Goal: Transaction & Acquisition: Obtain resource

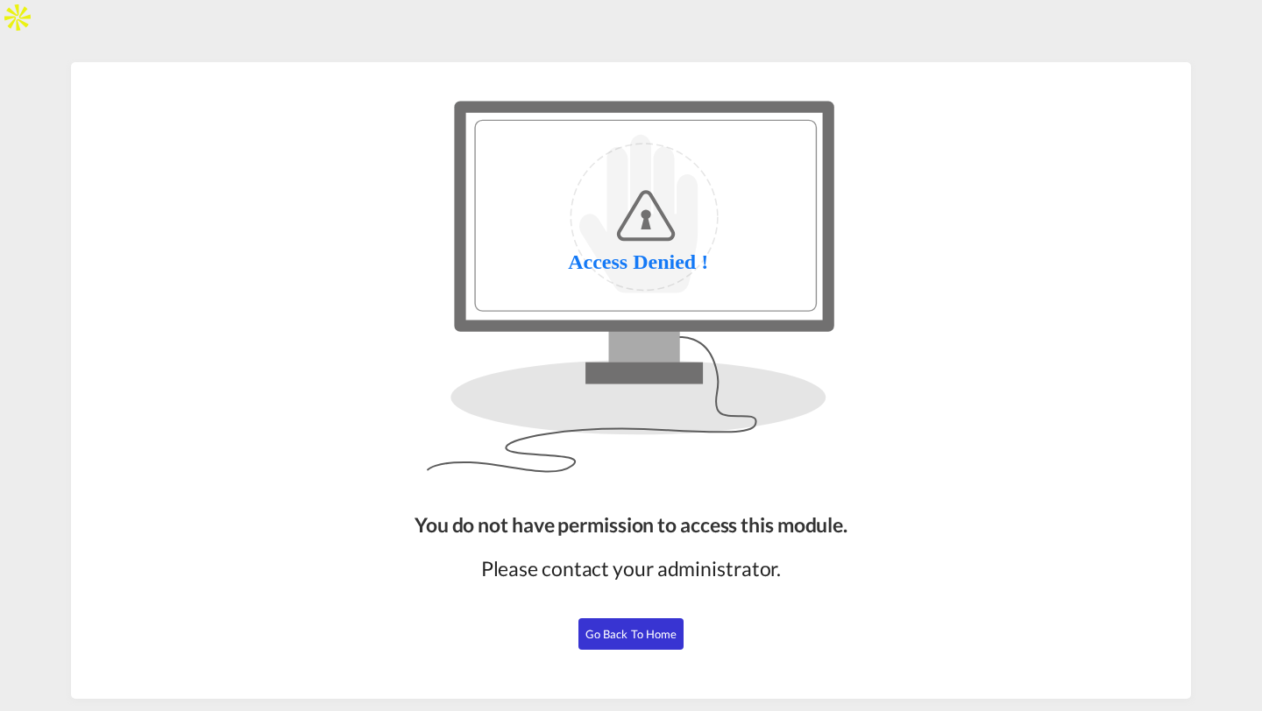
click at [636, 632] on span "Go Back to Home" at bounding box center [631, 634] width 92 height 14
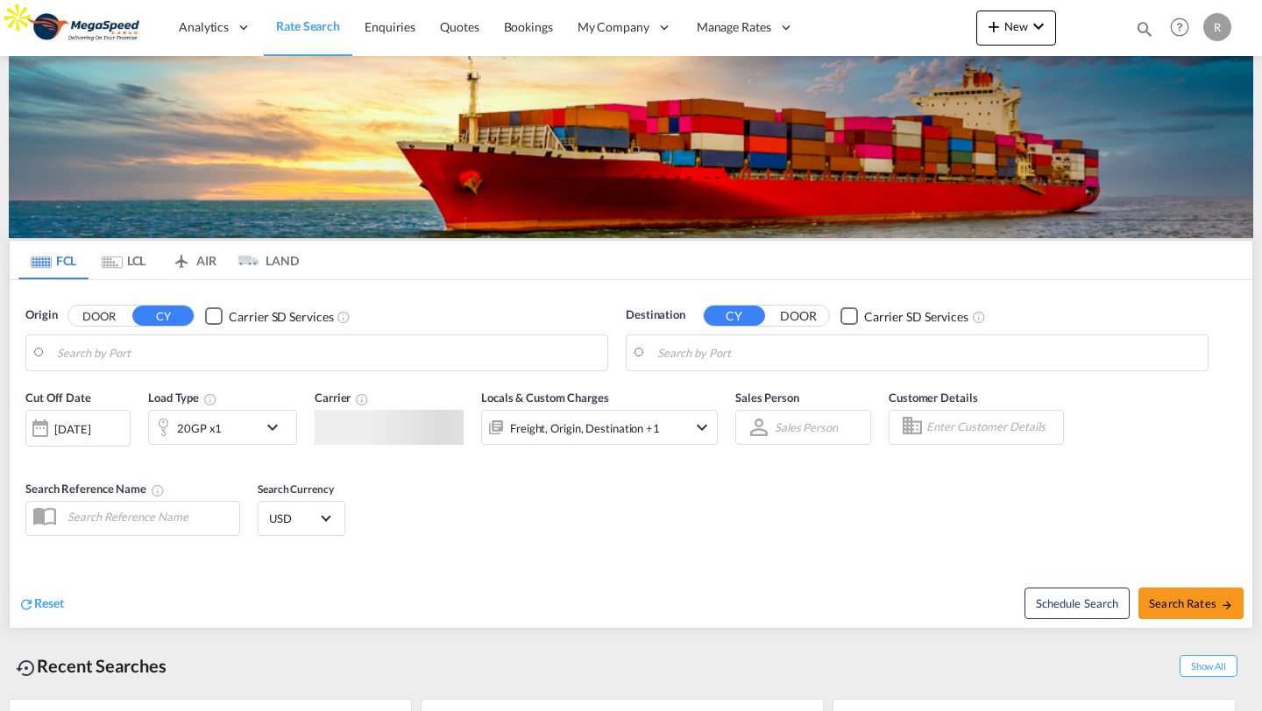
type input "[GEOGRAPHIC_DATA], [GEOGRAPHIC_DATA]"
type input "Skikda (ex Philippeville), DZSKI"
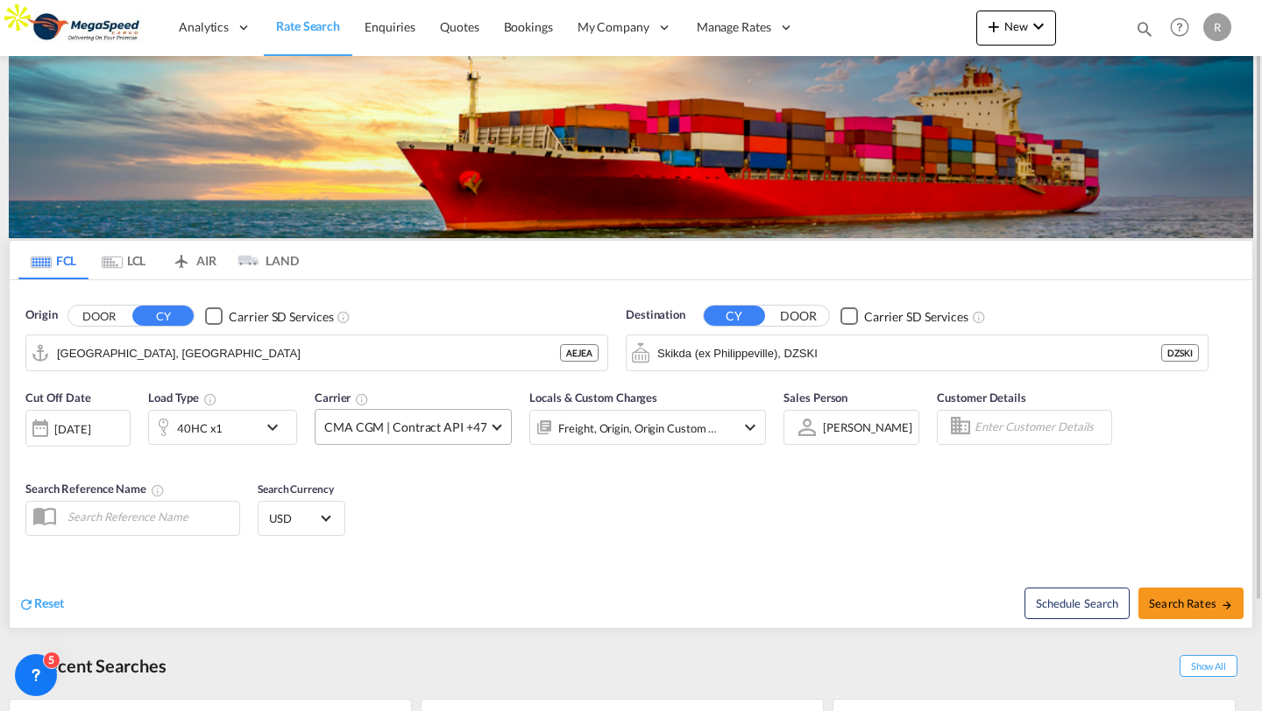
click at [389, 421] on span "CMA CGM | Contract API +47" at bounding box center [405, 428] width 162 height 18
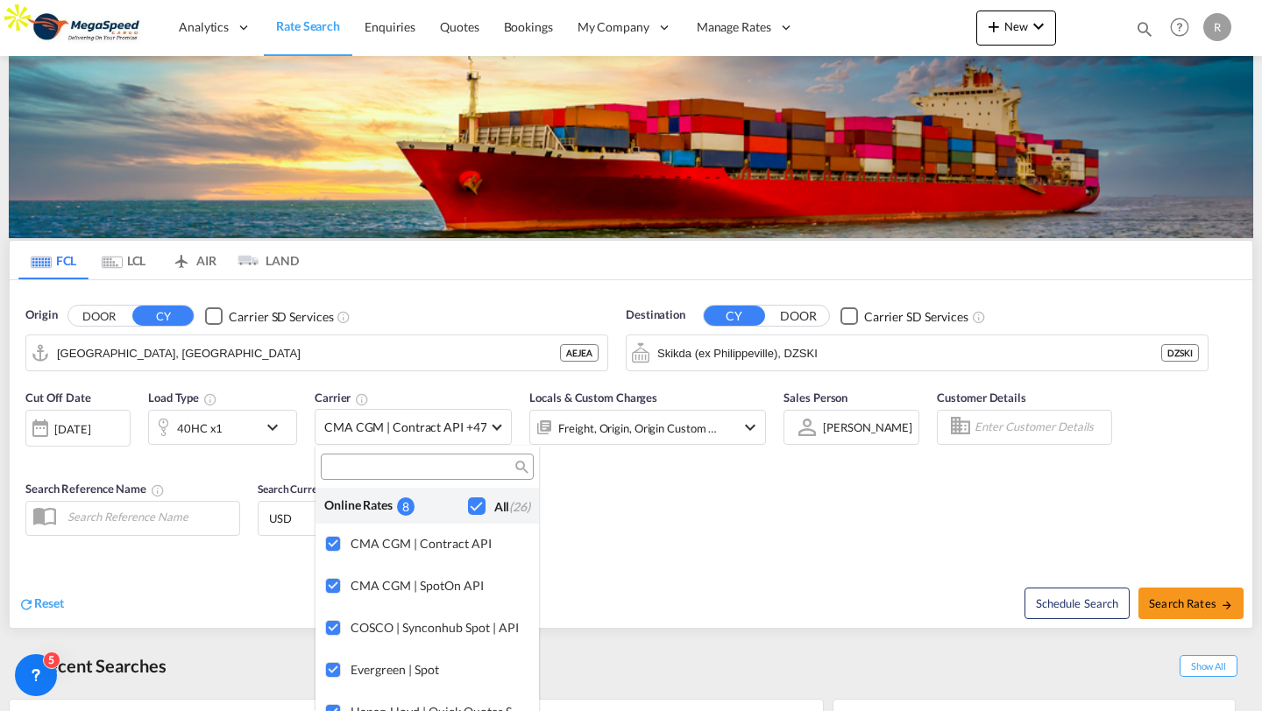
click at [662, 530] on md-backdrop at bounding box center [631, 355] width 1262 height 711
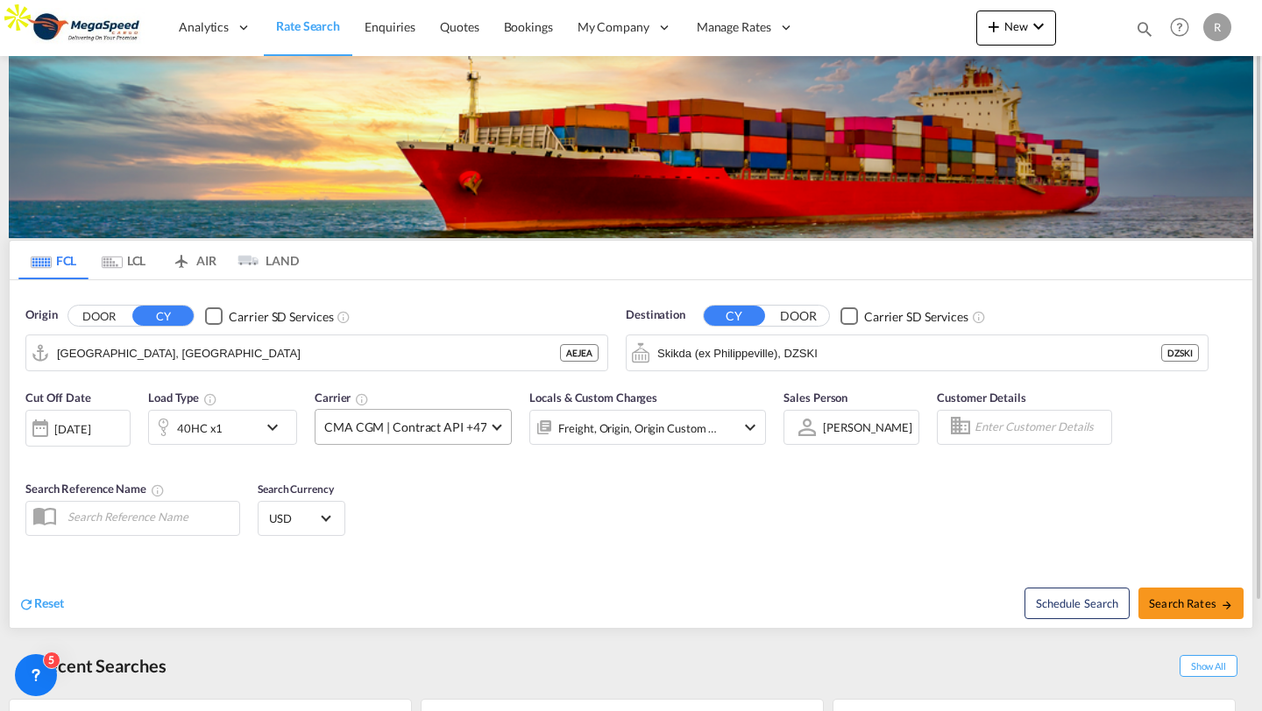
click at [473, 428] on span "CMA CGM | Contract API +47" at bounding box center [405, 428] width 162 height 18
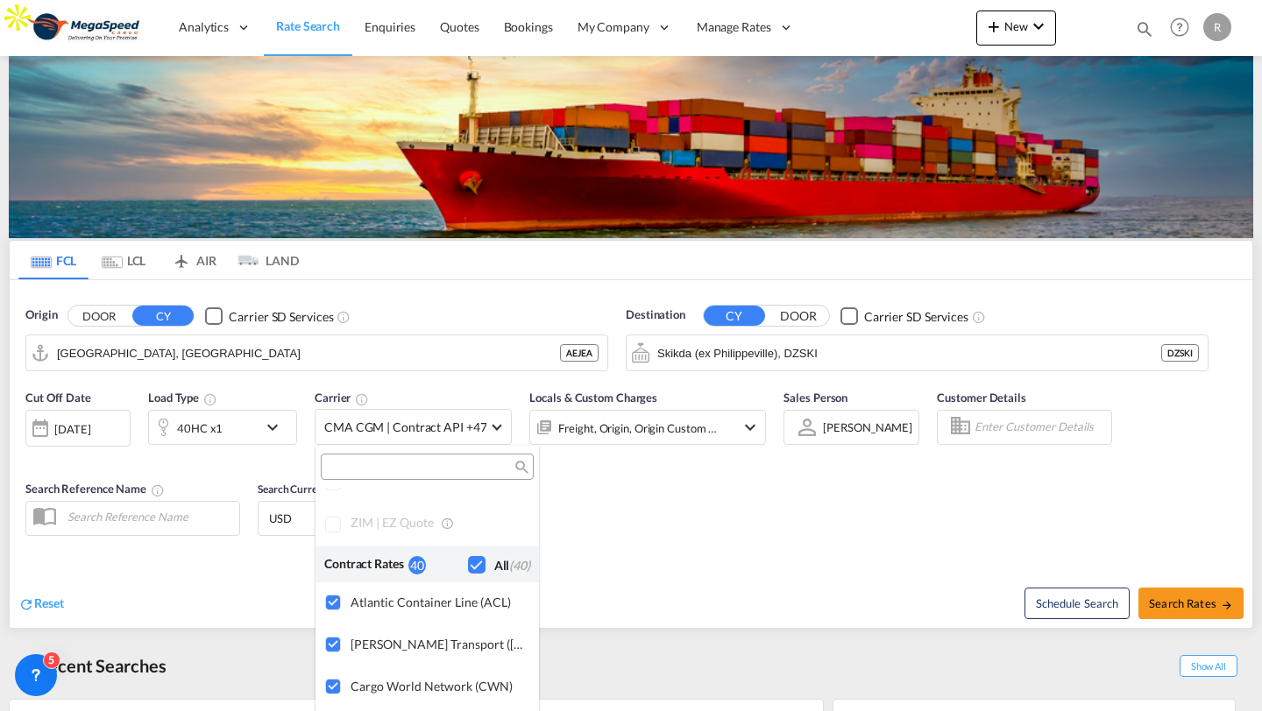
scroll to position [1088, 0]
click at [804, 563] on md-backdrop at bounding box center [631, 355] width 1262 height 711
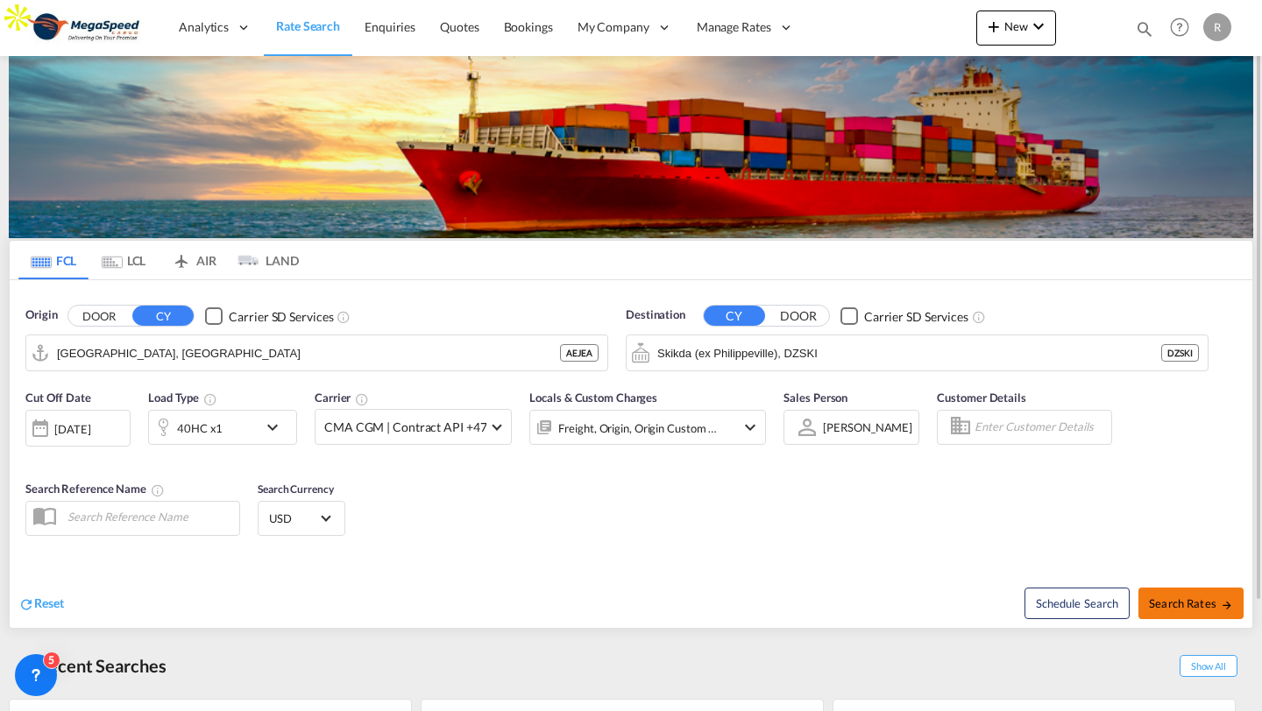
click at [1205, 609] on span "Search Rates" at bounding box center [1191, 604] width 84 height 14
type input "AEJEA to DZSKI / 24 Sep 2025"
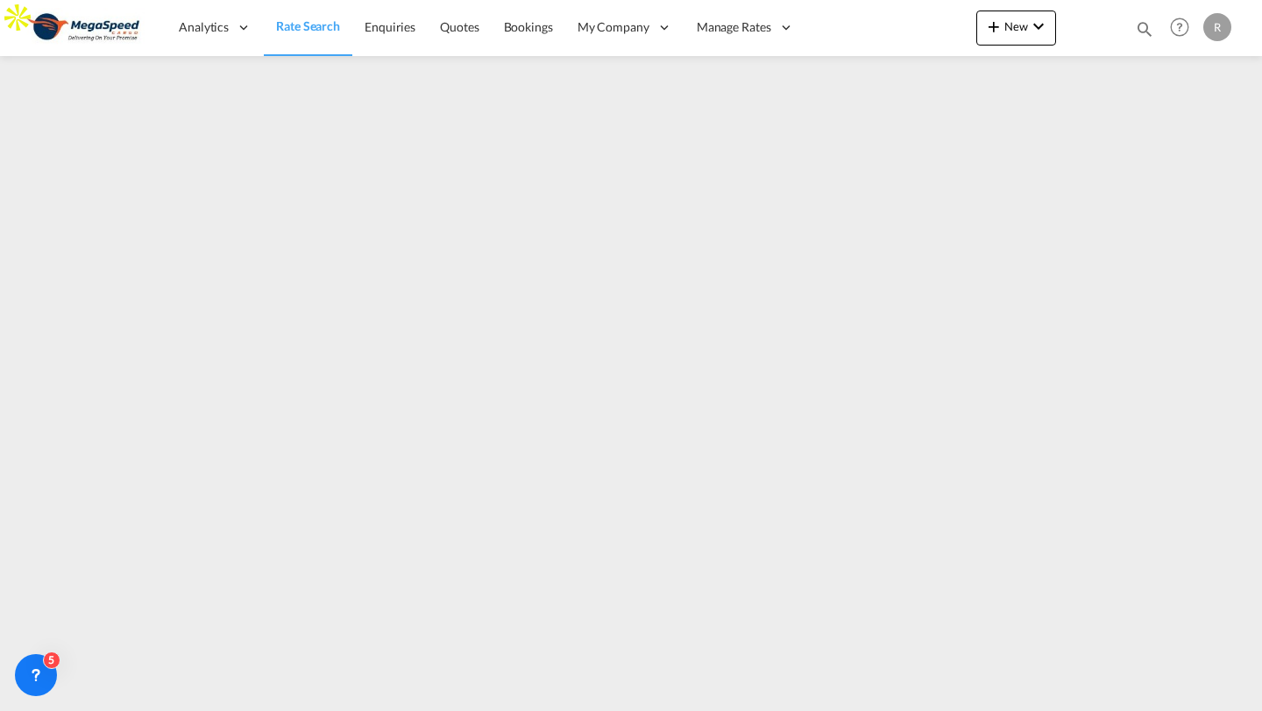
click at [121, 25] on img at bounding box center [85, 27] width 118 height 39
click at [304, 25] on span "Rate Search" at bounding box center [308, 25] width 64 height 15
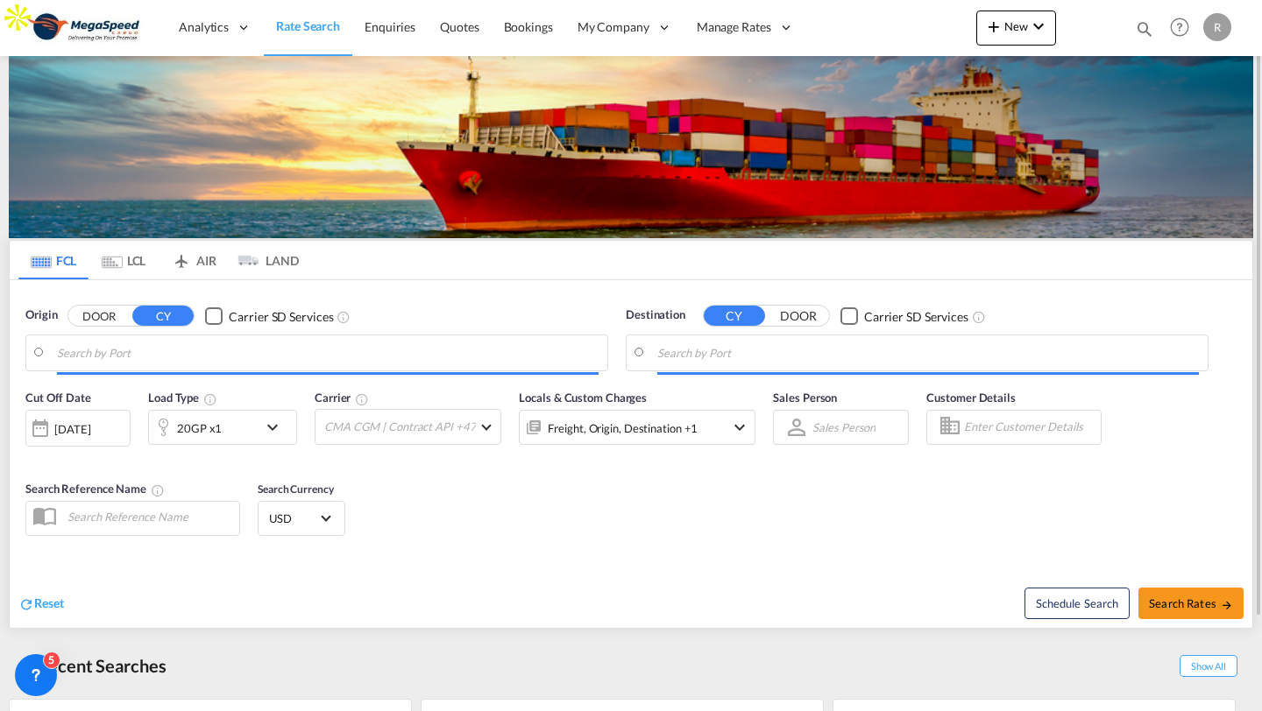
type input "Jebel Ali, AEJEA"
type input "Skikda (ex Philippeville), DZSKI"
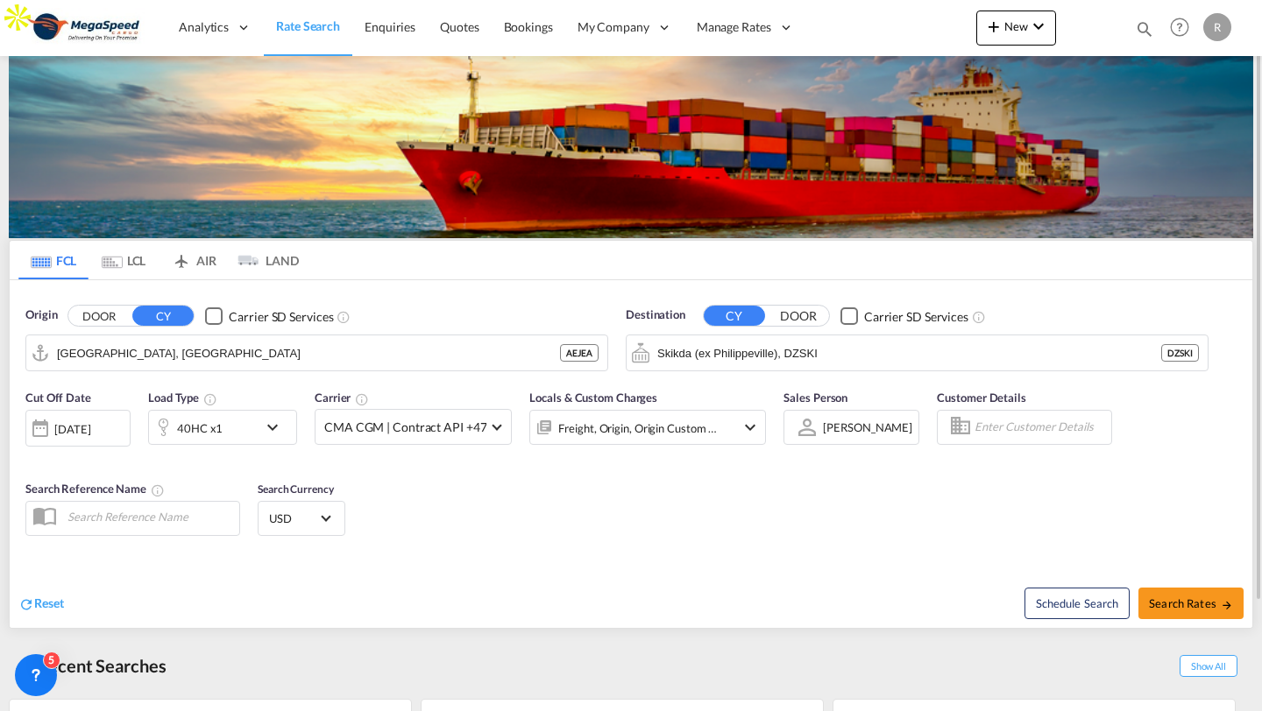
click at [1122, 274] on md-tabs-canvas "FCL LCL AIR LAND FCL LCL AIR LAND" at bounding box center [631, 260] width 1242 height 39
click at [1214, 39] on div "R" at bounding box center [1217, 27] width 28 height 28
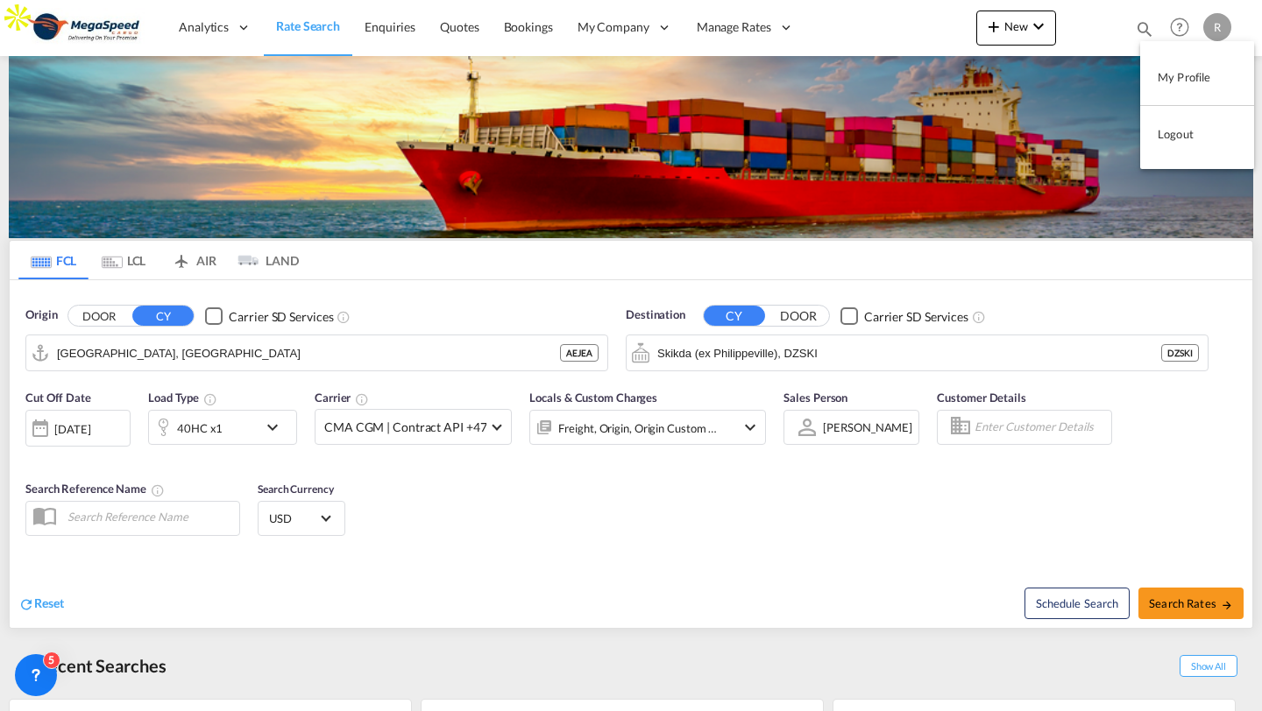
click at [1175, 131] on button "Logout" at bounding box center [1197, 134] width 114 height 35
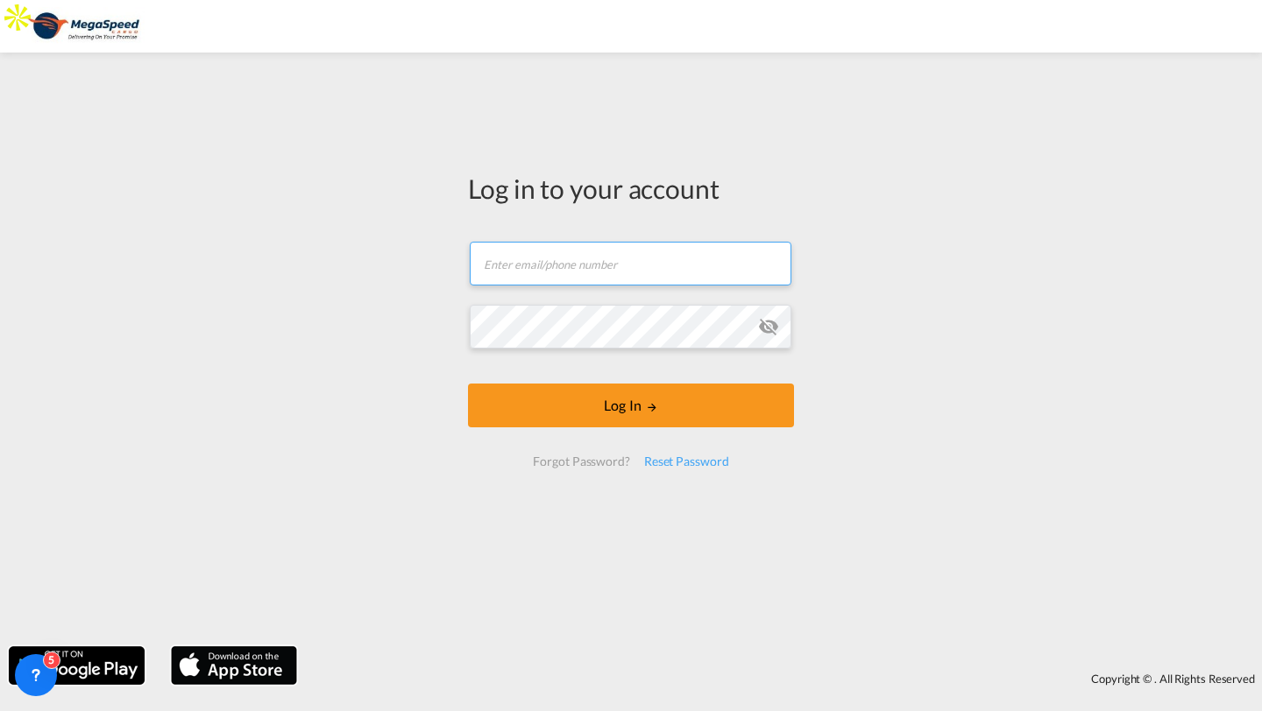
type input "robin.l@megaspeedcargo.com"
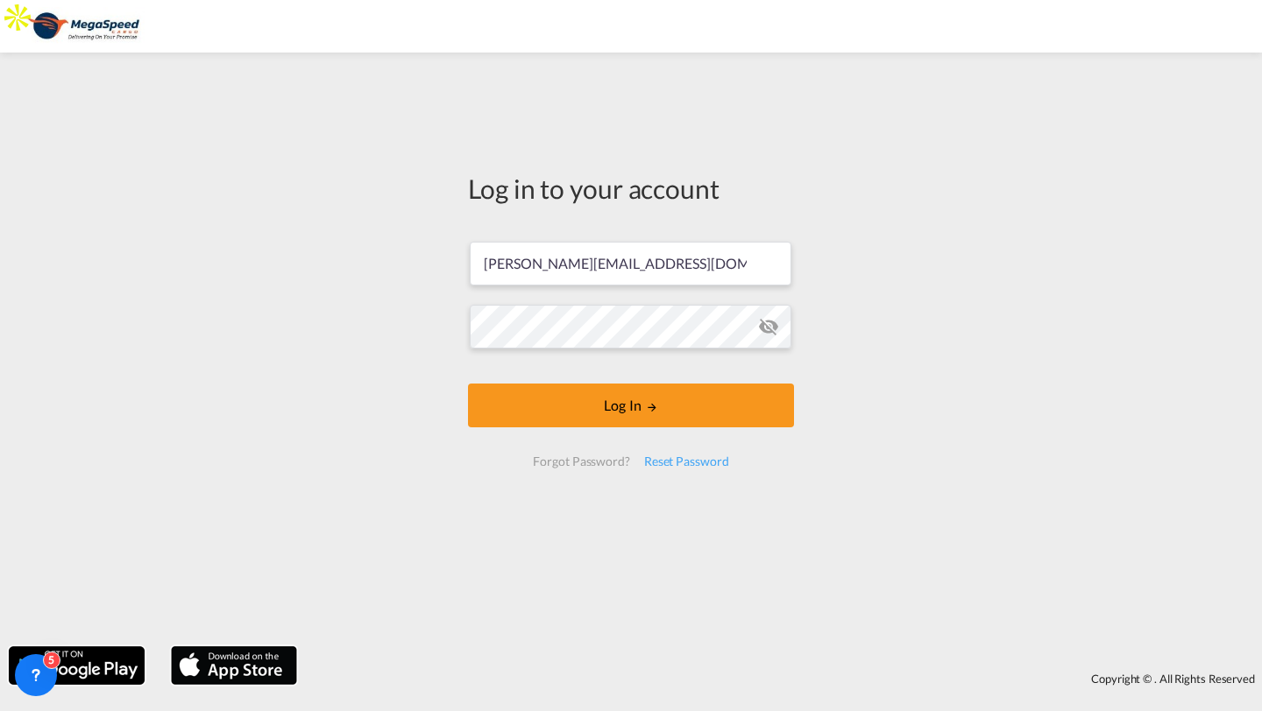
click at [935, 301] on div "Log in to your account robin.l@megaspeedcargo.com Log In Forgot Password? Reset…" at bounding box center [631, 349] width 1262 height 577
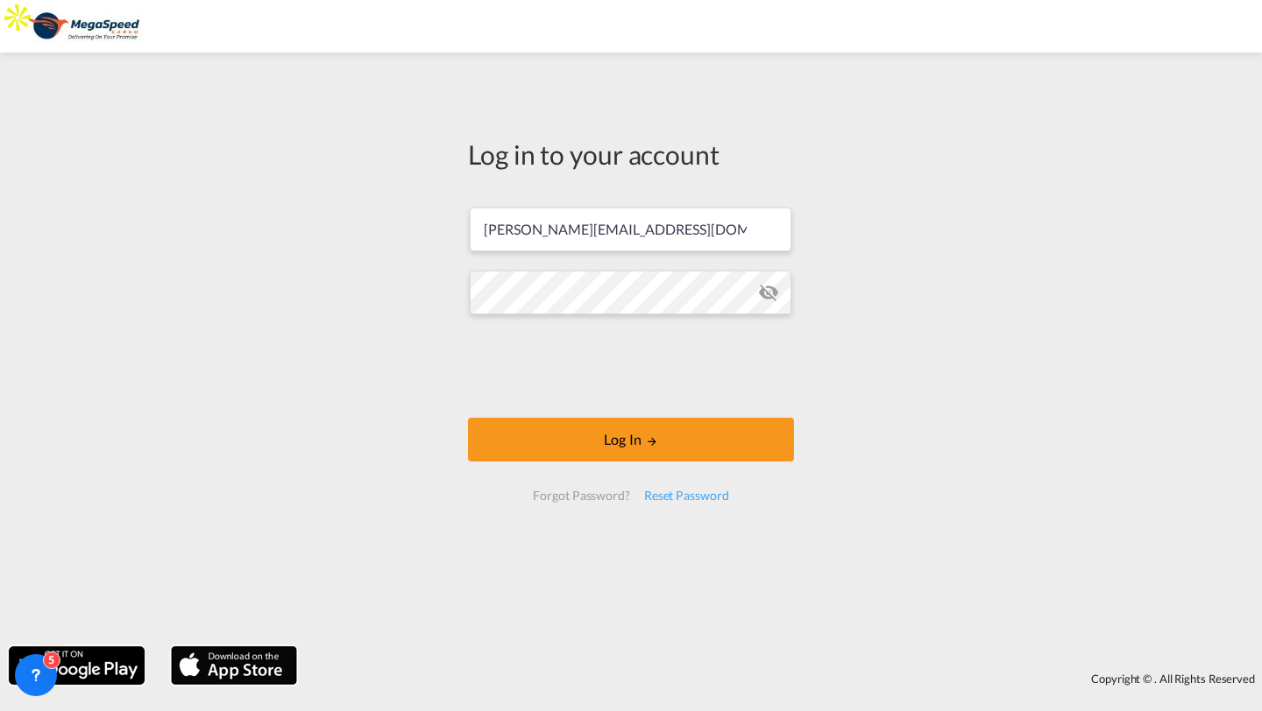
click at [768, 294] on md-icon "icon-eye-off" at bounding box center [768, 292] width 21 height 21
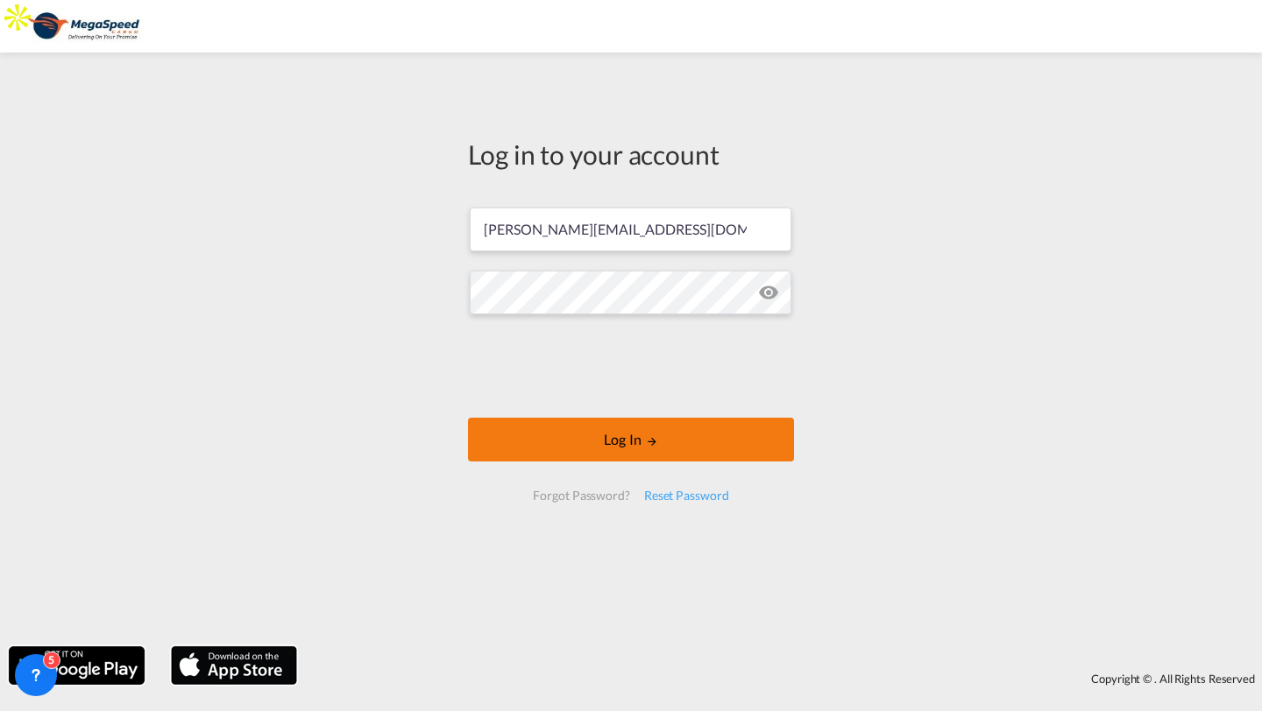
click at [565, 433] on button "Log In" at bounding box center [631, 440] width 326 height 44
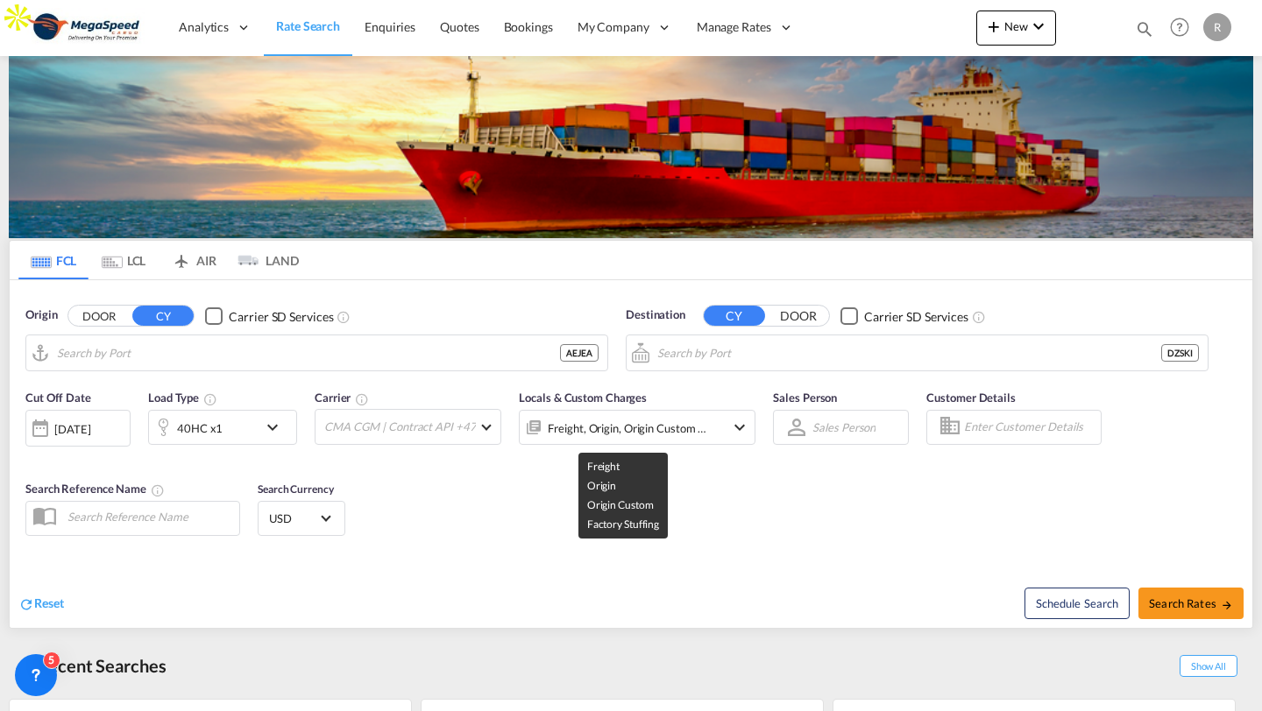
type input "Jebel Ali, AEJEA"
type input "Skikda (ex Philippeville), DZSKI"
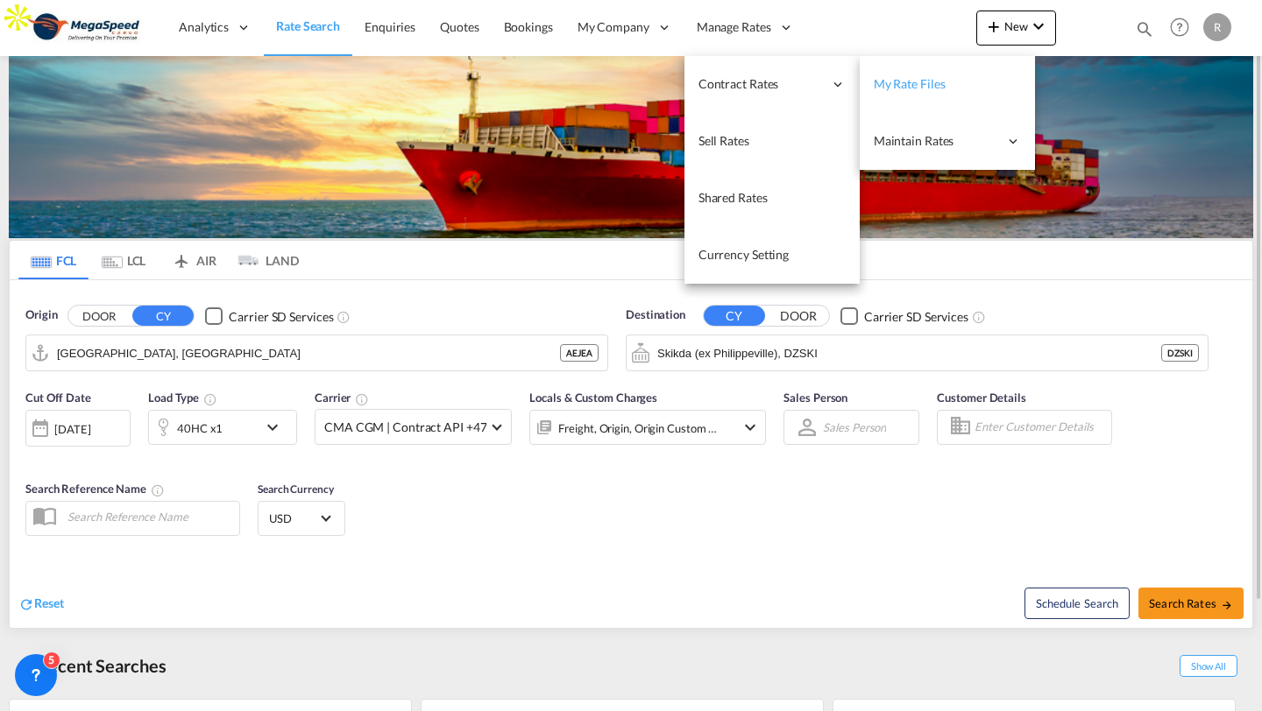
click at [880, 80] on span "My Rate Files" at bounding box center [910, 83] width 72 height 15
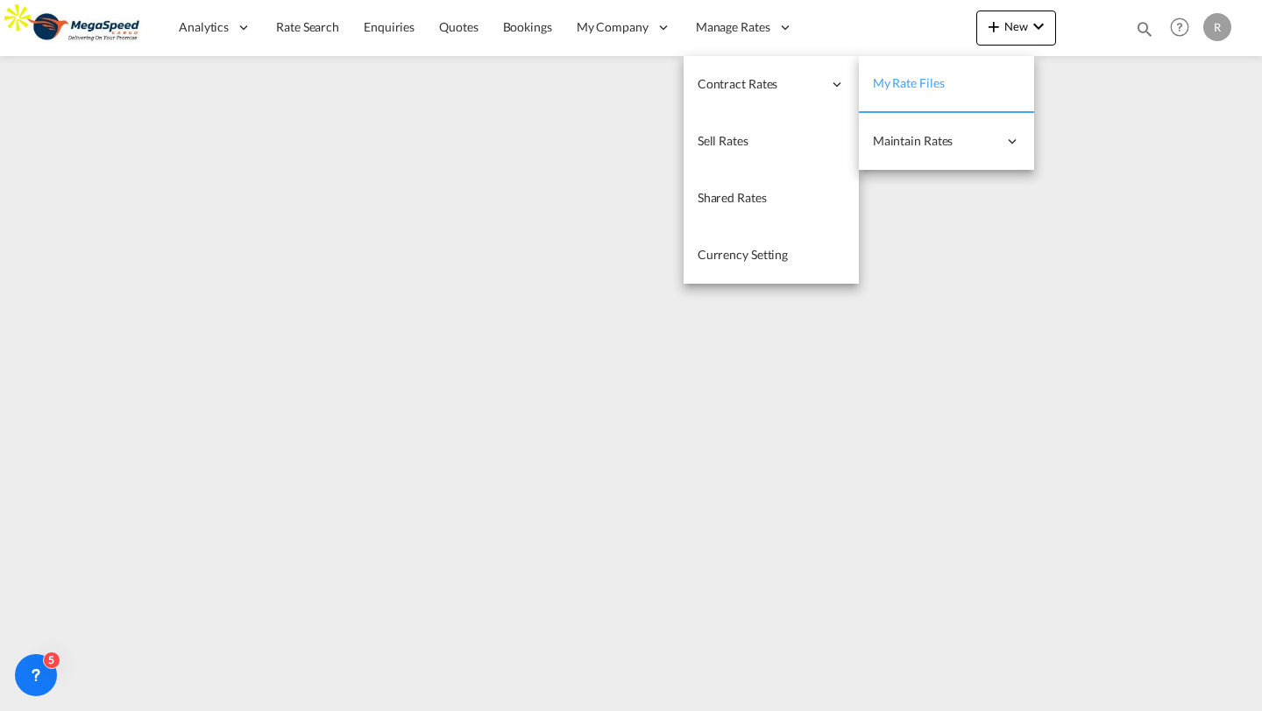
click at [889, 88] on span "My Rate Files" at bounding box center [909, 82] width 72 height 15
click at [903, 88] on span "My Rate Files" at bounding box center [909, 82] width 72 height 15
